Goal: Task Accomplishment & Management: Complete application form

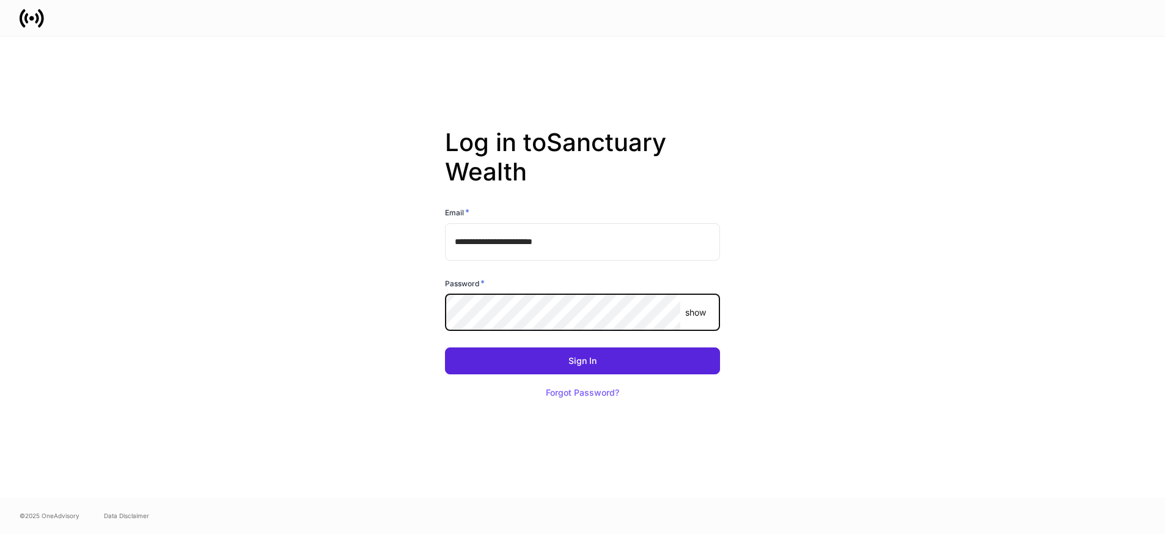
click at [445, 347] on button "Sign In" at bounding box center [582, 360] width 275 height 27
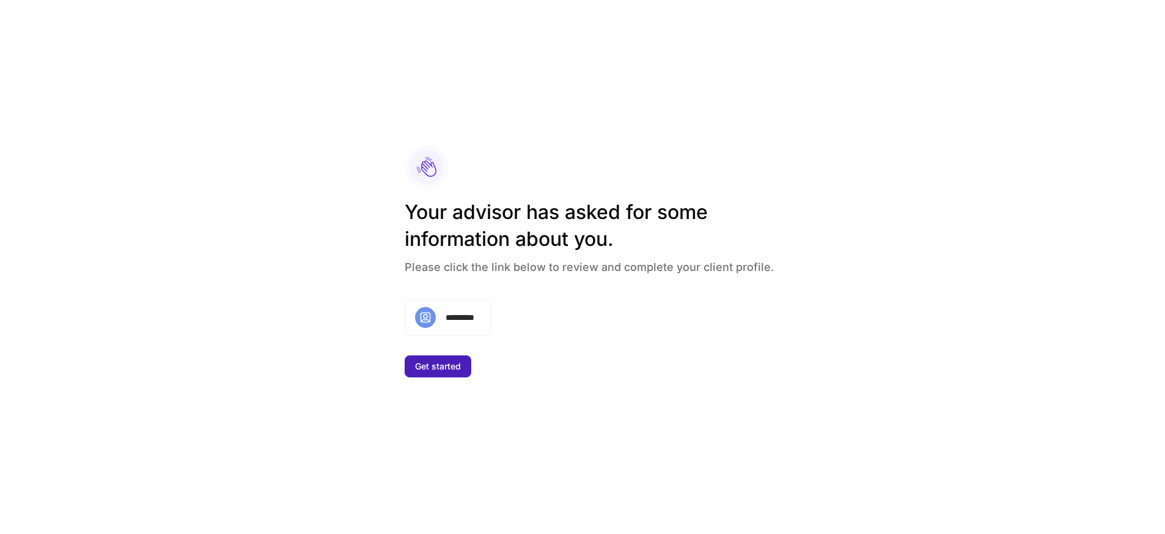
click at [441, 365] on div "Get started" at bounding box center [438, 366] width 46 height 9
